Goal: Transaction & Acquisition: Purchase product/service

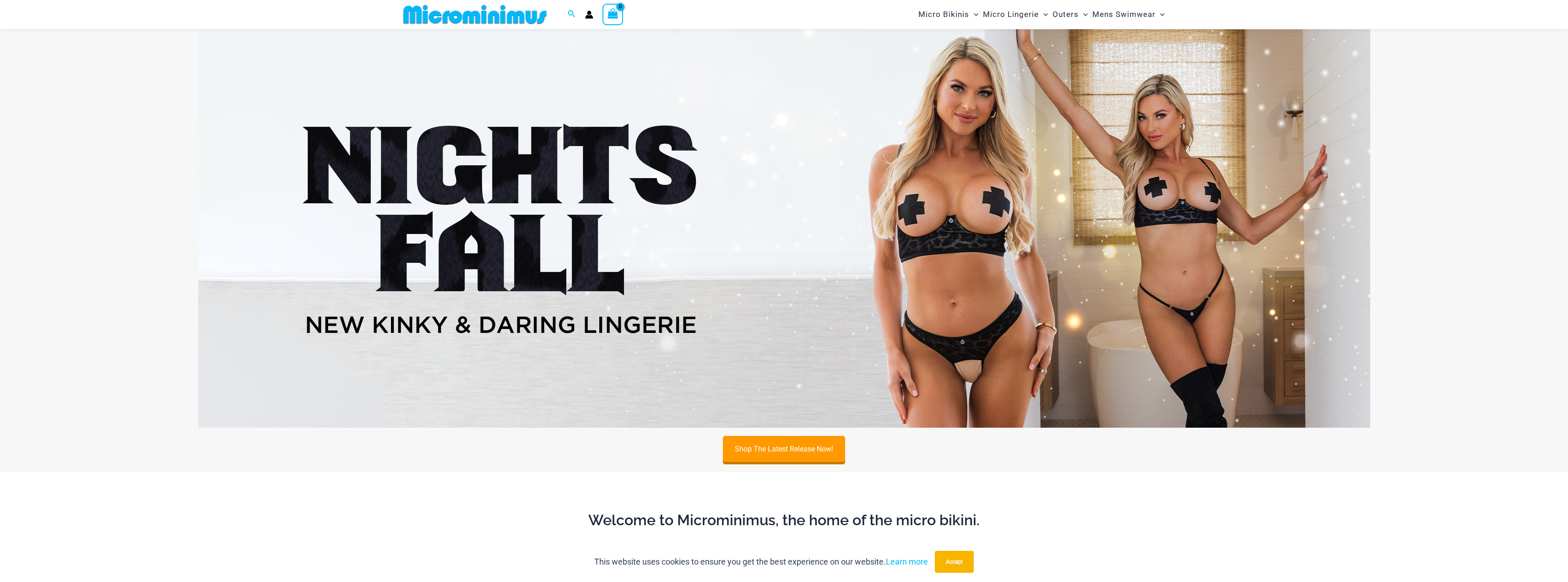
scroll to position [726, 0]
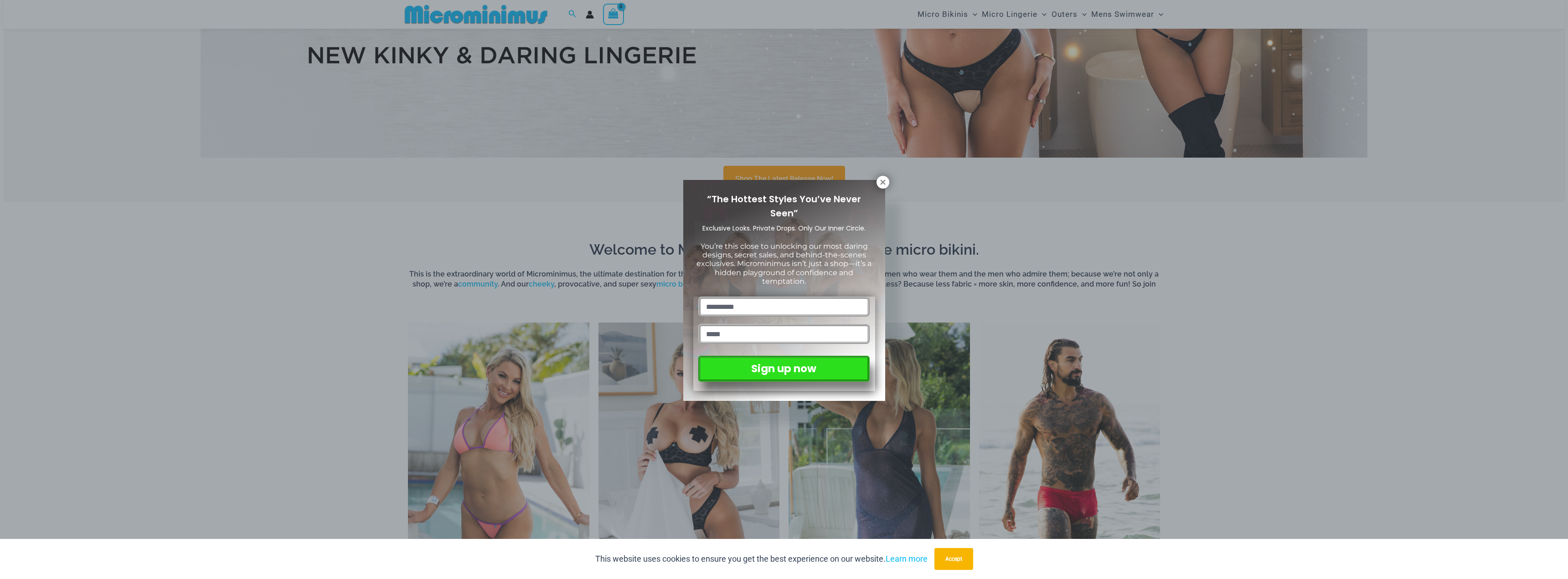
drag, startPoint x: 885, startPoint y: 187, endPoint x: 894, endPoint y: 188, distance: 9.1
click at [885, 187] on button at bounding box center [883, 182] width 13 height 13
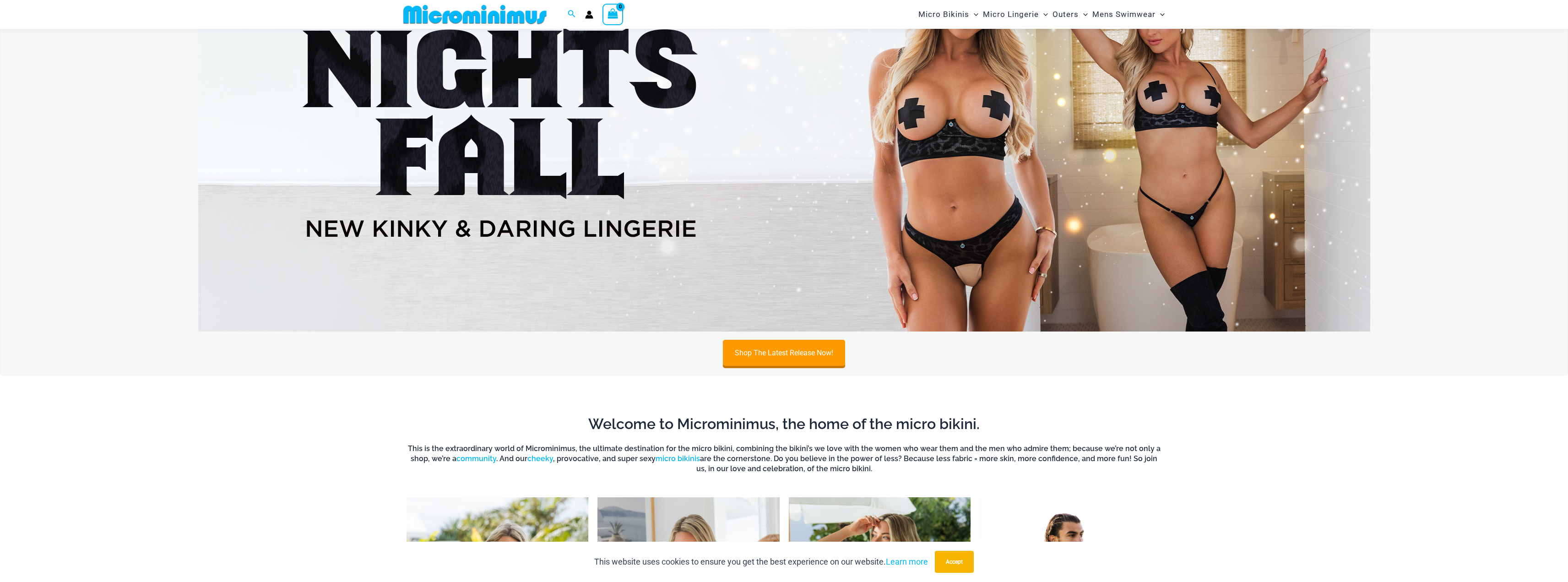
scroll to position [543, 0]
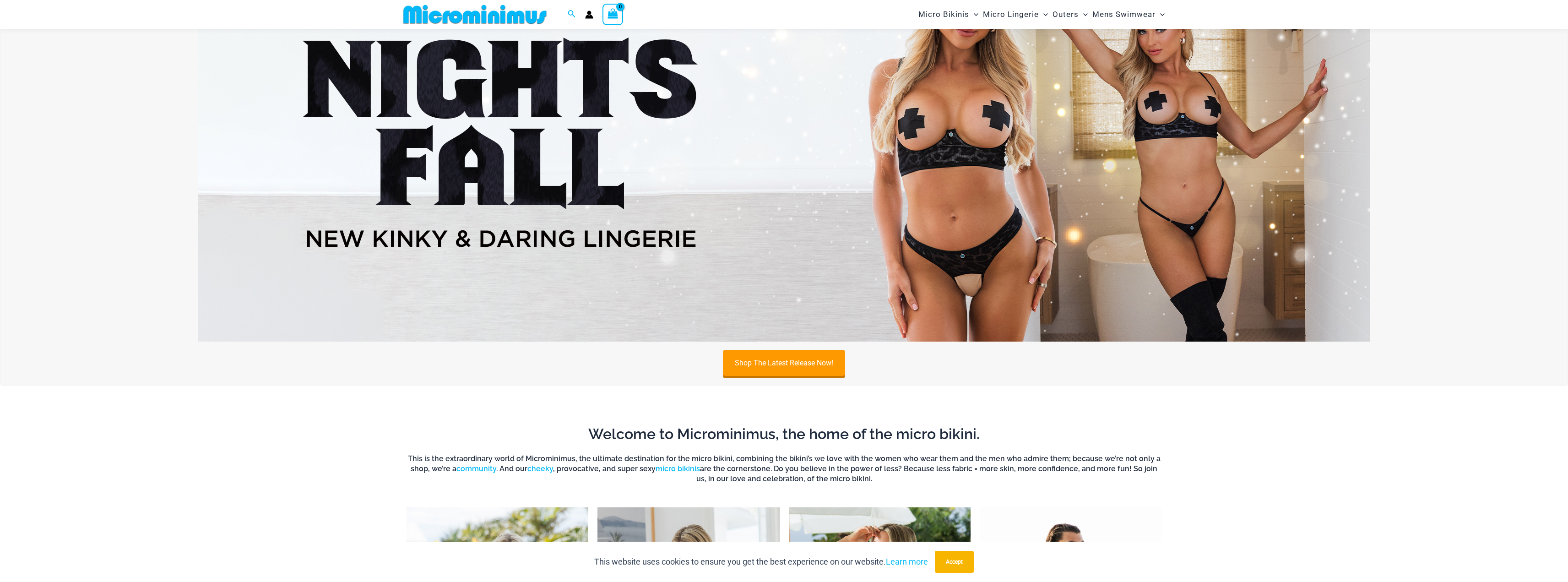
click at [1213, 198] on img at bounding box center [784, 142] width 1172 height 398
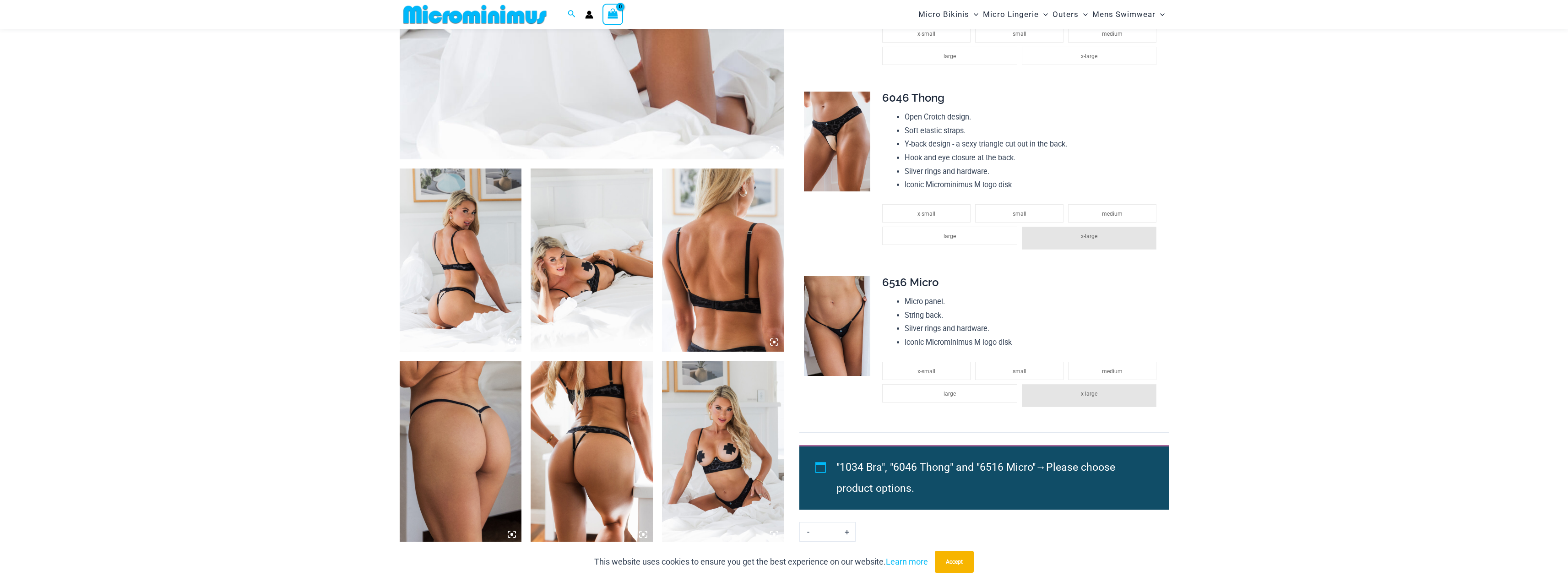
scroll to position [547, 0]
